Goal: Book appointment/travel/reservation

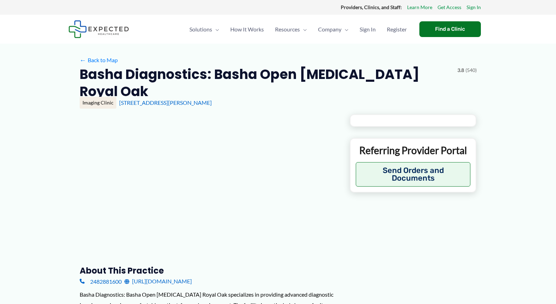
type input "**********"
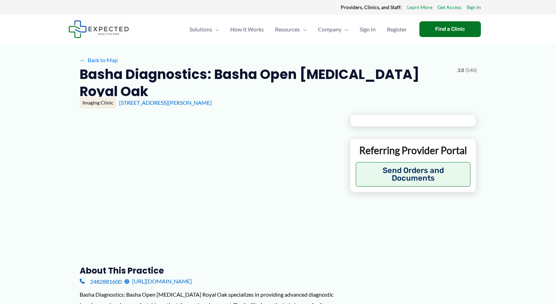
type input "**********"
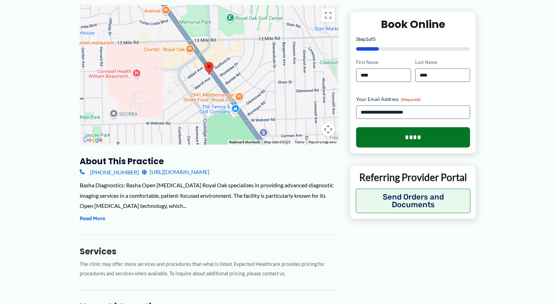
scroll to position [145, 0]
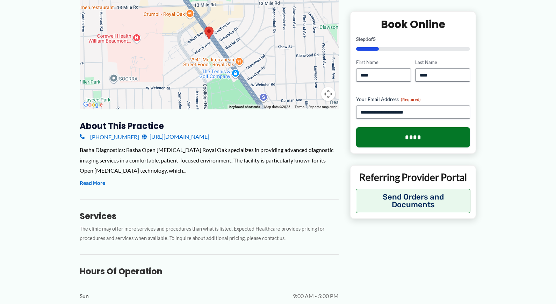
click at [176, 131] on link "[URL][DOMAIN_NAME]" at bounding box center [175, 136] width 67 height 10
